Goal: Find specific page/section: Find specific page/section

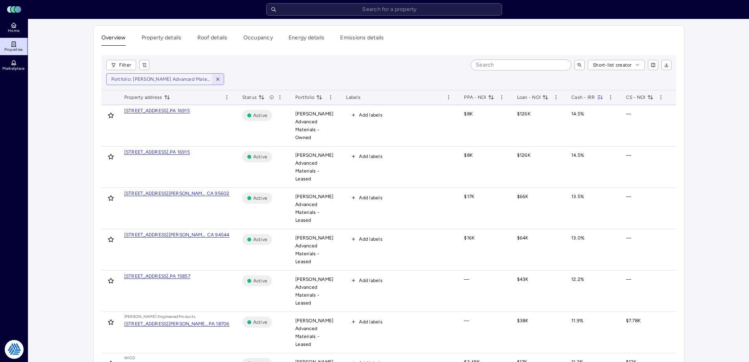
click at [217, 77] on icon "button" at bounding box center [218, 79] width 6 height 6
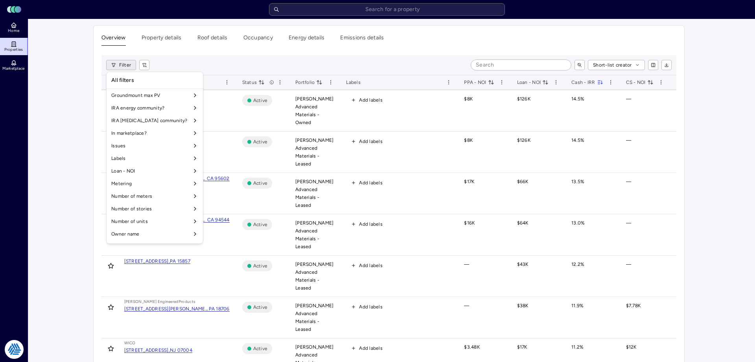
scroll to position [655, 0]
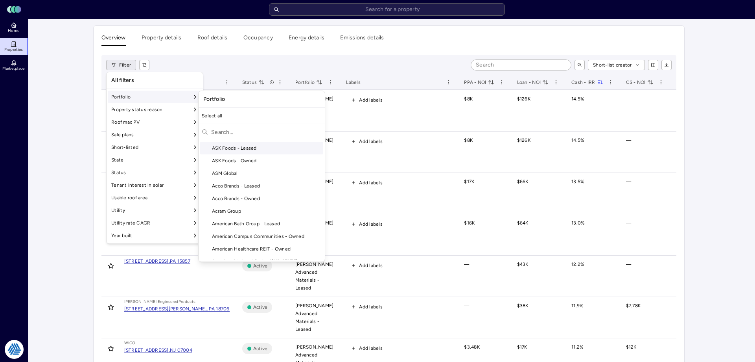
click at [144, 100] on div "Portfolio" at bounding box center [154, 96] width 93 height 13
click at [222, 132] on input "text" at bounding box center [266, 131] width 111 height 13
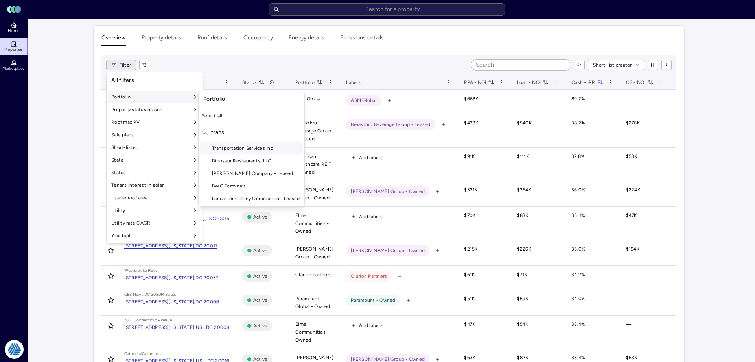
type input "trans"
click at [249, 148] on div "Transportation Services Inc" at bounding box center [251, 148] width 103 height 13
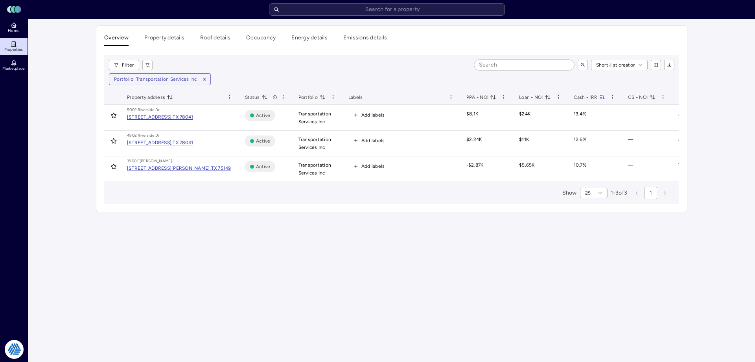
click at [269, 234] on main "Overview Property details Roof details Occupancy Energy details Emissions detai…" at bounding box center [391, 190] width 727 height 343
drag, startPoint x: 62, startPoint y: 161, endPoint x: 21, endPoint y: 153, distance: 41.6
click at [62, 161] on main "Overview Property details Roof details Occupancy Energy details Emissions detai…" at bounding box center [391, 190] width 727 height 343
